Goal: Find specific page/section

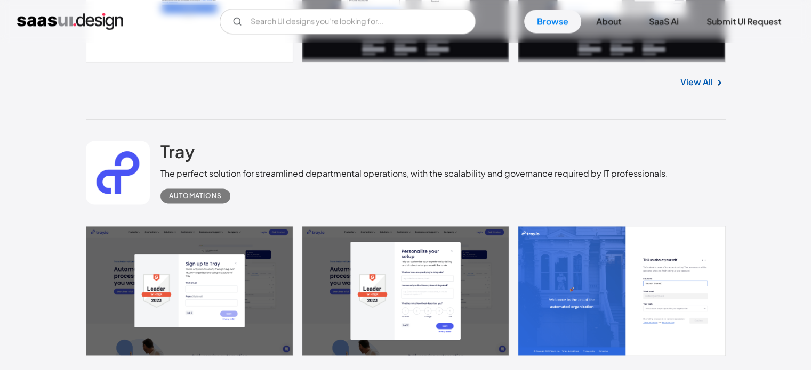
scroll to position [1652, 0]
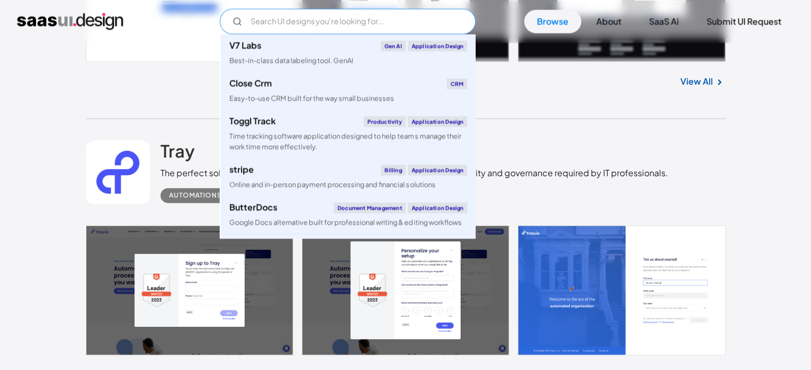
click at [301, 27] on input "Email Form" at bounding box center [348, 22] width 256 height 26
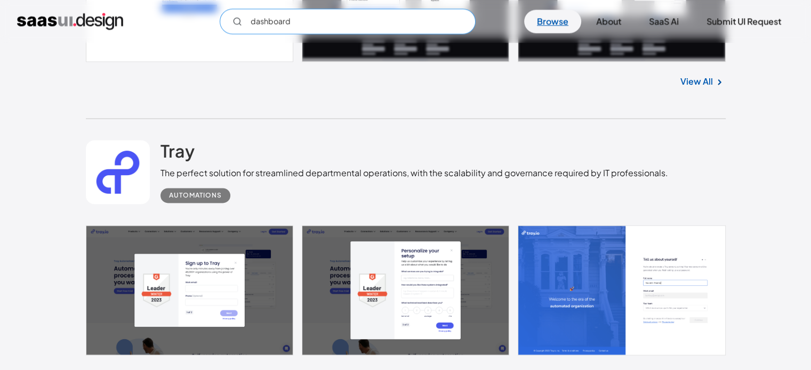
type input "dashboard"
click at [546, 21] on link "Browse" at bounding box center [552, 21] width 57 height 23
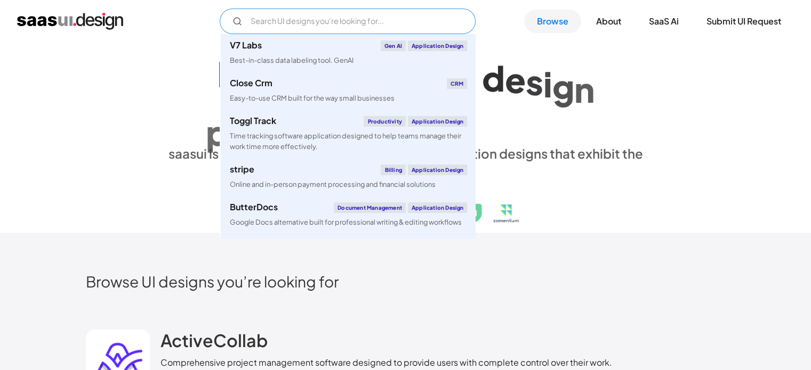
click at [335, 24] on input "Email Form" at bounding box center [348, 22] width 256 height 26
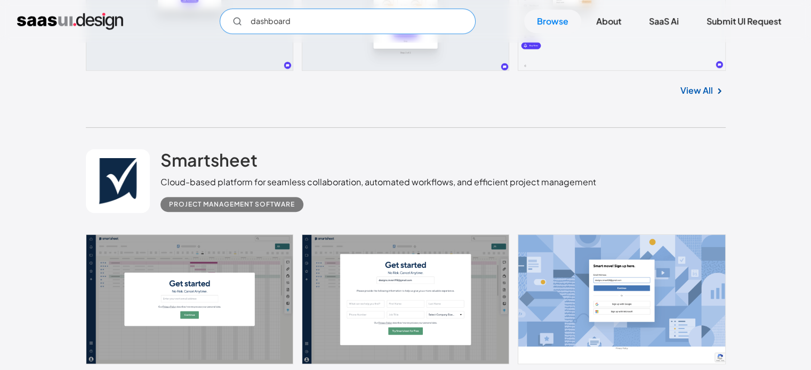
scroll to position [498, 0]
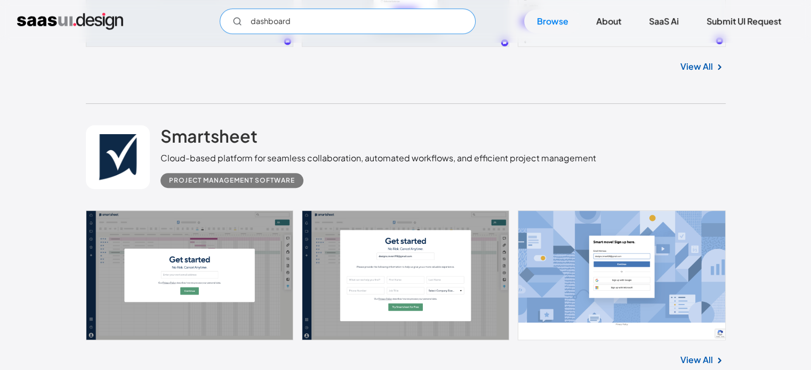
type input "dashboard"
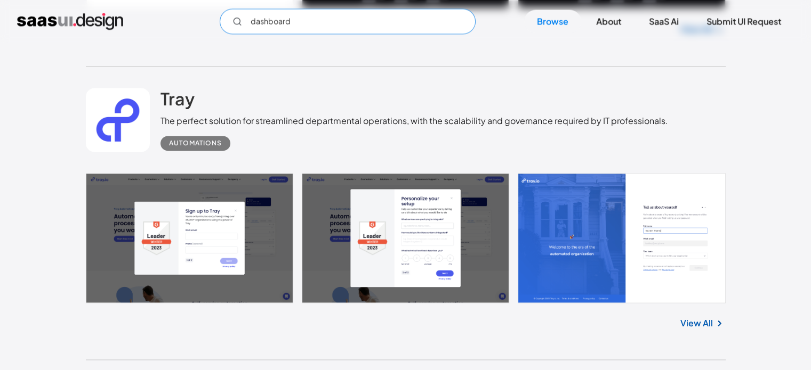
scroll to position [1707, 0]
